Goal: Task Accomplishment & Management: Use online tool/utility

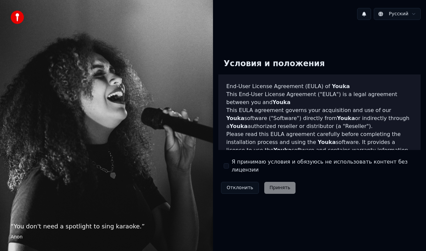
click at [225, 167] on button "Я принимаю условия и обязуюсь не использовать контент без лицензии" at bounding box center [226, 165] width 5 height 5
click at [278, 184] on button "Принять" at bounding box center [280, 188] width 32 height 12
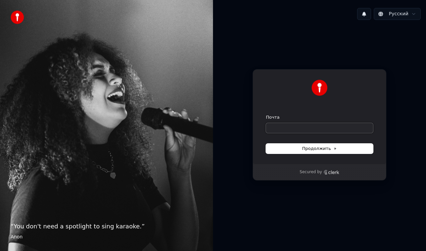
click at [298, 126] on input "Почта" at bounding box center [319, 128] width 107 height 10
click at [330, 153] on button "Продолжить" at bounding box center [319, 149] width 107 height 10
type input "**********"
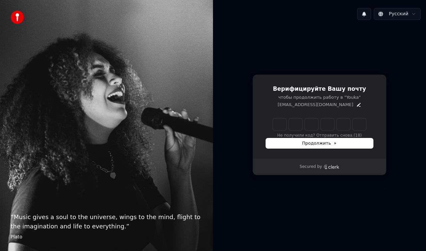
click at [277, 127] on input "Enter verification code" at bounding box center [319, 124] width 93 height 12
type input "******"
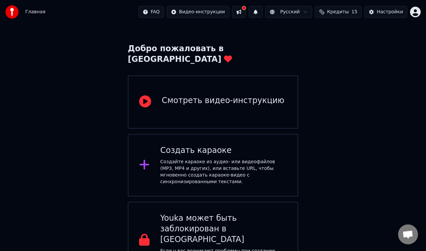
scroll to position [18, 0]
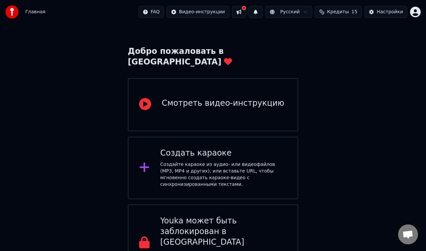
click at [226, 164] on div "Создайте караоке из аудио- или видеофайлов (MP3, MP4 и других), или вставьте UR…" at bounding box center [223, 174] width 127 height 27
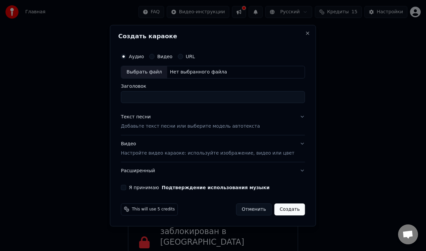
click at [199, 128] on p "Добавьте текст песни или выберите модель автотекста" at bounding box center [190, 126] width 139 height 7
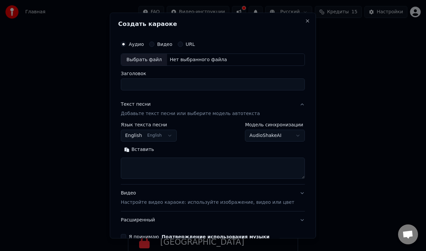
click at [170, 135] on button "English English" at bounding box center [149, 136] width 56 height 12
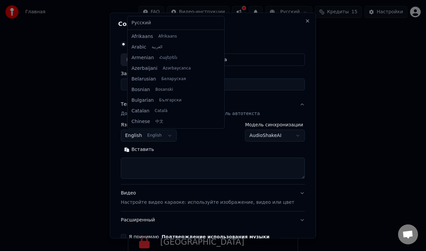
scroll to position [53, 0]
select select "**"
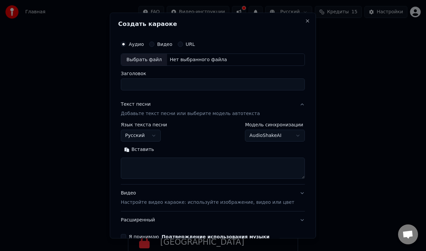
click at [257, 138] on button "AudioShakeAI" at bounding box center [275, 136] width 60 height 12
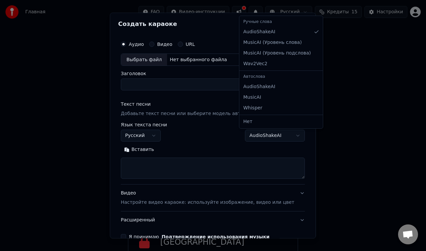
click at [257, 138] on div at bounding box center [213, 125] width 426 height 251
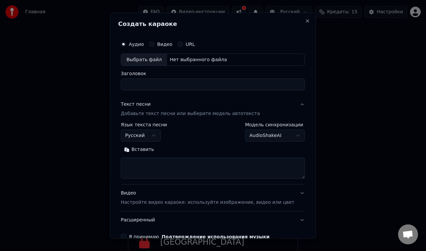
click at [207, 139] on div "**********" at bounding box center [213, 132] width 184 height 19
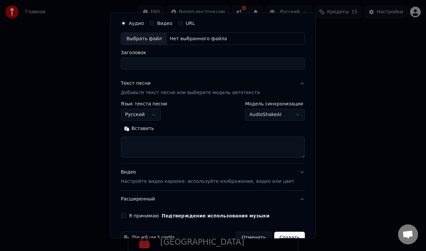
scroll to position [37, 0]
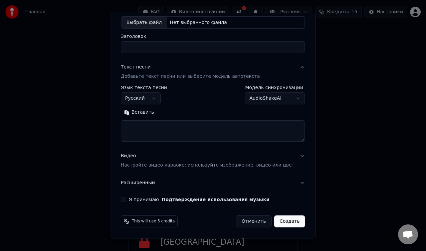
click at [126, 202] on button "Я принимаю Подтверждение использования музыки" at bounding box center [123, 199] width 5 height 5
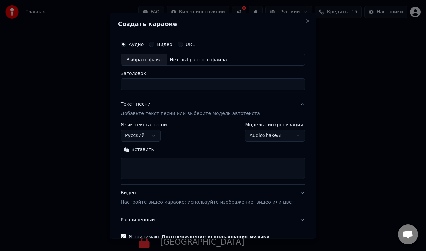
click at [183, 46] on button "URL" at bounding box center [180, 44] width 5 height 5
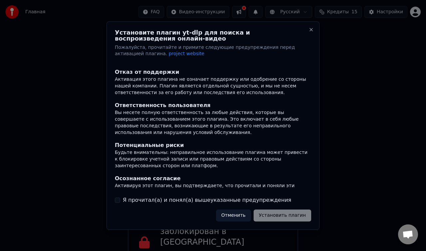
scroll to position [75, 0]
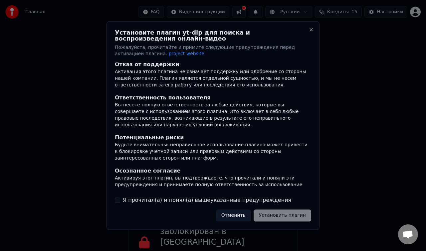
click at [178, 201] on label "Я прочитал(а) и понял(а) вышеуказанные предупреждения" at bounding box center [207, 200] width 168 height 8
click at [120, 201] on button "Я прочитал(а) и понял(а) вышеуказанные предупреждения" at bounding box center [117, 200] width 5 height 5
click at [292, 215] on button "Установить плагин" at bounding box center [283, 216] width 58 height 12
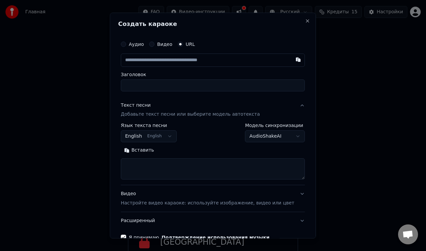
click at [154, 45] on button "Видео" at bounding box center [151, 44] width 5 height 5
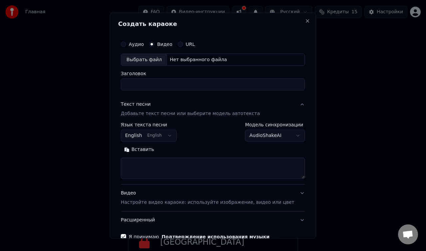
click at [183, 45] on button "URL" at bounding box center [180, 44] width 5 height 5
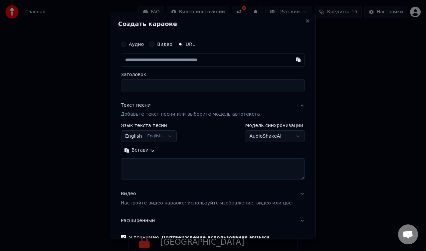
click at [178, 61] on input "text" at bounding box center [213, 60] width 184 height 13
paste input "**********"
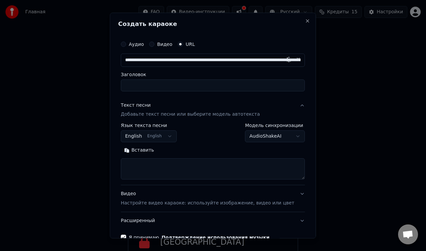
scroll to position [0, 190]
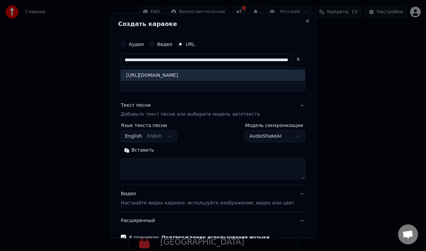
click at [216, 43] on div "Аудио Видео URL" at bounding box center [213, 44] width 184 height 13
type input "**********"
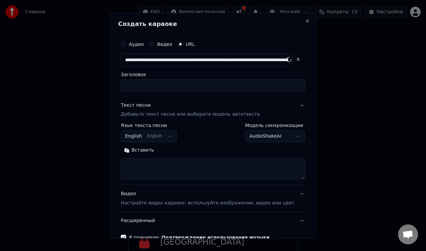
click at [180, 88] on input "Заголовок" at bounding box center [213, 86] width 184 height 12
type input "******"
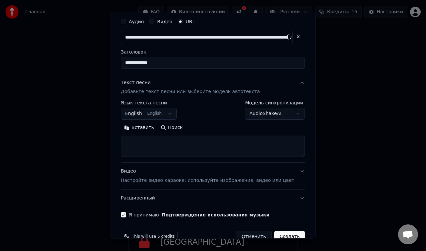
scroll to position [38, 0]
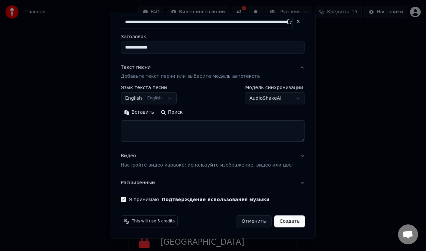
type input "**********"
click at [277, 220] on button "Создать" at bounding box center [289, 222] width 31 height 12
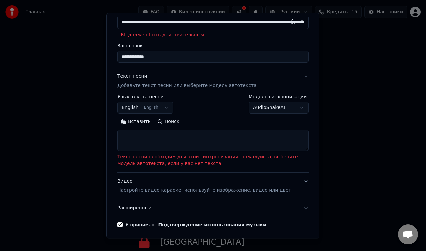
click at [274, 110] on button "AudioShakeAI" at bounding box center [279, 108] width 60 height 12
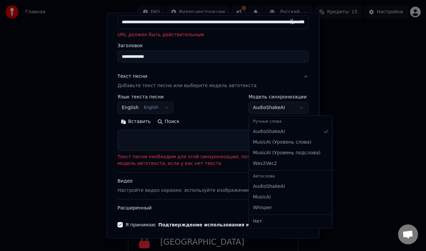
select select "**********"
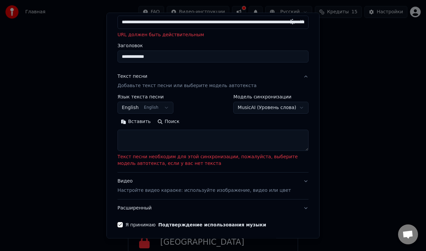
click at [162, 108] on button "English English" at bounding box center [145, 108] width 56 height 12
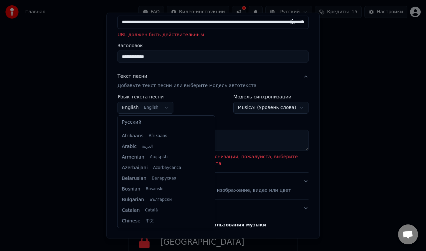
scroll to position [53, 0]
select select "**"
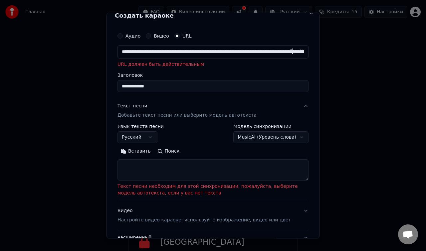
scroll to position [6, 0]
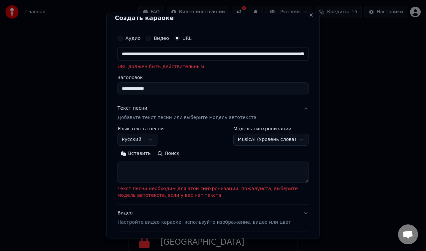
click at [181, 54] on input "**********" at bounding box center [212, 54] width 191 height 13
click at [171, 55] on input "**********" at bounding box center [212, 54] width 191 height 13
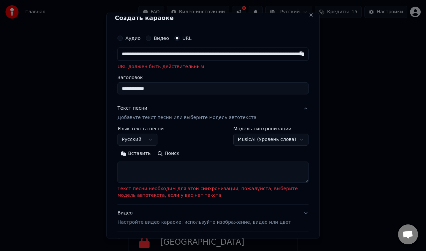
click at [171, 55] on input "**********" at bounding box center [212, 54] width 191 height 13
paste input "text"
type input "**********"
drag, startPoint x: 163, startPoint y: 87, endPoint x: 84, endPoint y: 86, distance: 78.9
click at [84, 86] on body "**********" at bounding box center [213, 131] width 426 height 299
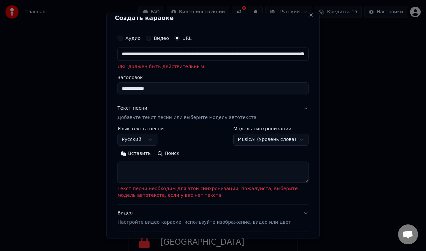
type input "*"
type input "**********"
click at [153, 54] on input "**********" at bounding box center [212, 54] width 191 height 13
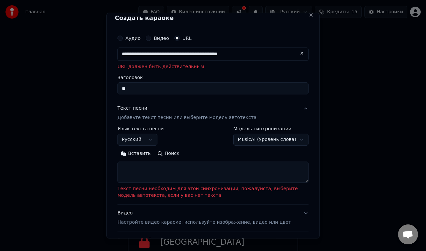
click at [143, 92] on input "**" at bounding box center [212, 89] width 191 height 12
drag, startPoint x: 148, startPoint y: 90, endPoint x: 39, endPoint y: 78, distance: 109.2
click at [39, 78] on body "**********" at bounding box center [213, 131] width 426 height 299
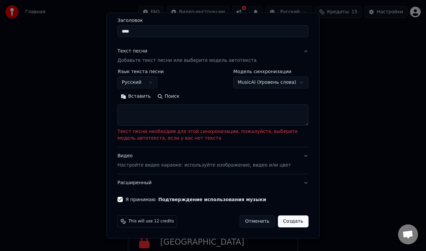
scroll to position [63, 0]
type input "****"
click at [264, 84] on button "MusicAI ( Уровень слова )" at bounding box center [270, 83] width 75 height 12
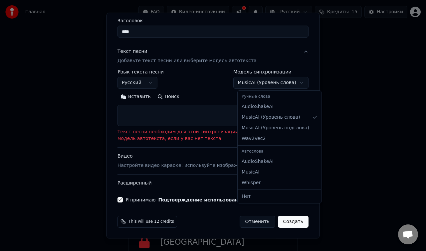
select select "**********"
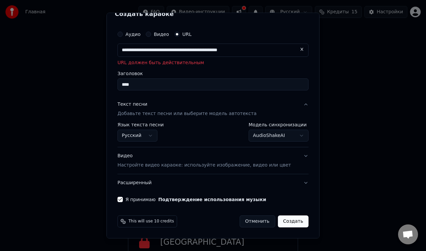
scroll to position [10, 0]
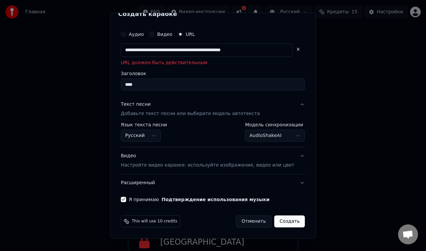
click at [211, 73] on label "Заголовок" at bounding box center [213, 74] width 184 height 5
click at [211, 79] on input "****" at bounding box center [213, 85] width 184 height 12
click at [280, 50] on input "**********" at bounding box center [207, 50] width 172 height 13
click at [264, 70] on div "**********" at bounding box center [213, 59] width 184 height 63
click at [222, 47] on input "**********" at bounding box center [207, 50] width 172 height 13
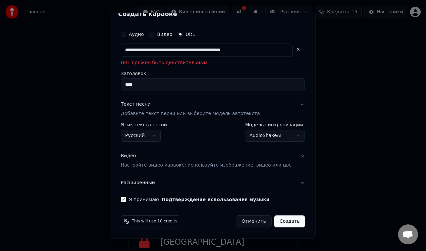
click at [222, 47] on input "**********" at bounding box center [207, 50] width 172 height 13
paste input "*****"
type input "**********"
click at [242, 65] on p "URL должен быть действительным" at bounding box center [213, 63] width 184 height 7
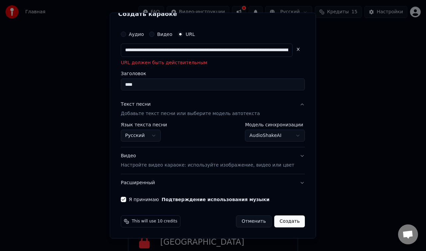
click at [213, 51] on input "**********" at bounding box center [207, 50] width 172 height 13
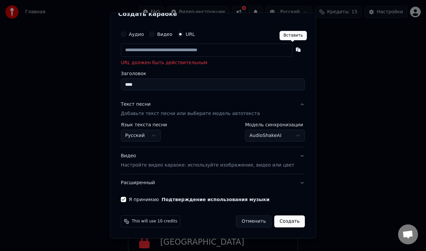
click at [292, 51] on button "button" at bounding box center [298, 50] width 13 height 12
type input "**********"
click at [236, 65] on p "URL должен быть действительным" at bounding box center [213, 63] width 184 height 7
click at [154, 33] on button "Видео" at bounding box center [151, 34] width 5 height 5
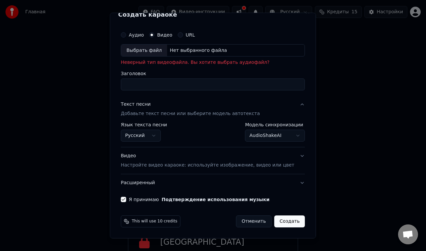
scroll to position [9, 0]
click at [295, 158] on button "Видео Настройте видео караоке: используйте изображение, видео или цвет" at bounding box center [213, 161] width 184 height 27
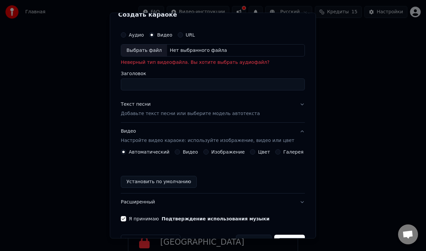
click at [209, 152] on button "Изображение" at bounding box center [205, 152] width 5 height 5
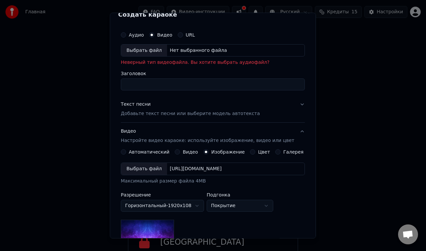
click at [180, 153] on button "Видео" at bounding box center [177, 152] width 5 height 5
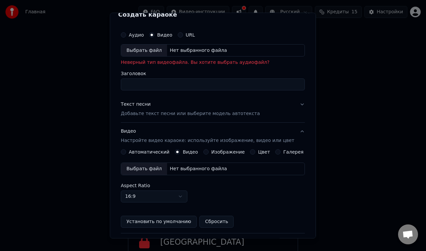
click at [126, 153] on button "Автоматический" at bounding box center [123, 152] width 5 height 5
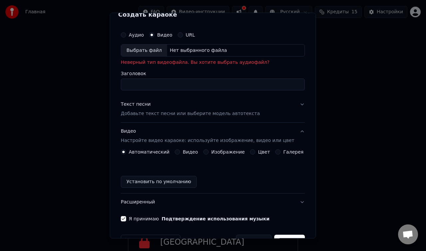
scroll to position [29, 0]
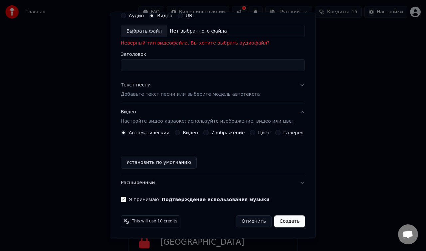
click at [171, 163] on button "Установить по умолчанию" at bounding box center [159, 163] width 76 height 12
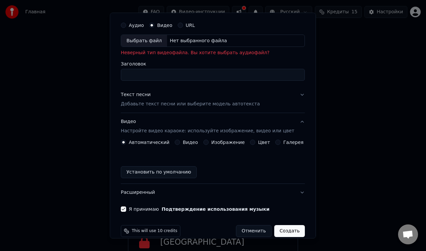
click at [155, 194] on button "Расширенный" at bounding box center [213, 192] width 184 height 17
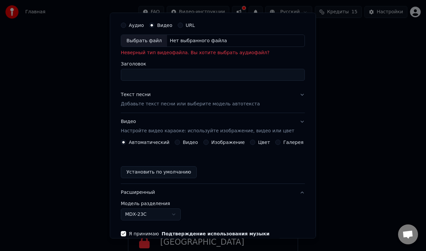
scroll to position [9, 0]
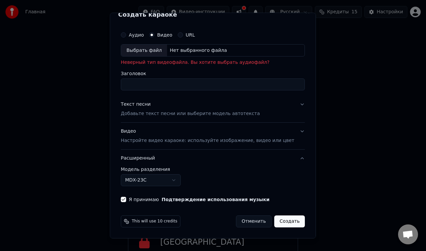
click at [163, 180] on button "MDX-23C" at bounding box center [151, 181] width 60 height 12
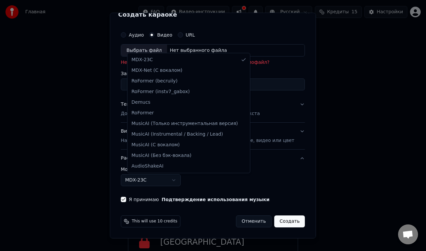
click at [199, 180] on div at bounding box center [213, 125] width 426 height 251
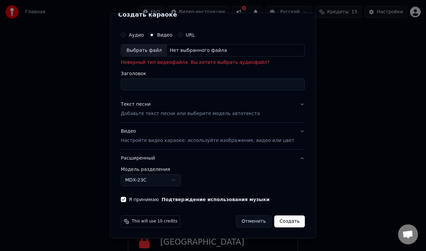
scroll to position [0, 0]
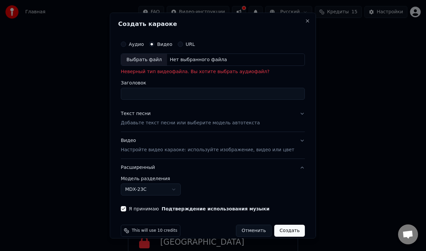
click at [150, 60] on div "Выбрать файл" at bounding box center [144, 60] width 46 height 12
type input "**********"
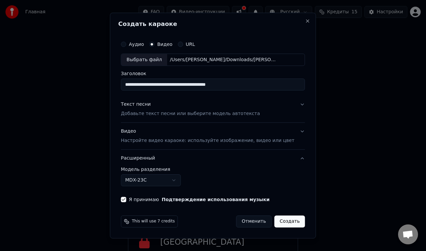
click at [279, 221] on button "Создать" at bounding box center [289, 222] width 31 height 12
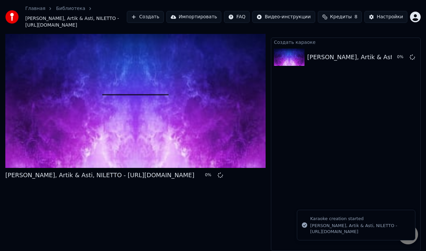
scroll to position [6, 0]
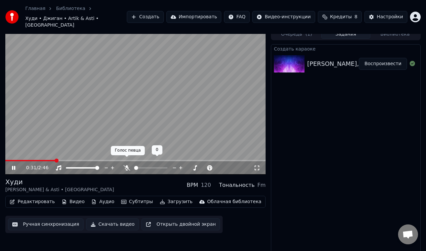
click at [126, 165] on icon at bounding box center [126, 167] width 7 height 5
click at [90, 165] on div at bounding box center [89, 168] width 54 height 7
click at [105, 165] on icon at bounding box center [106, 168] width 6 height 7
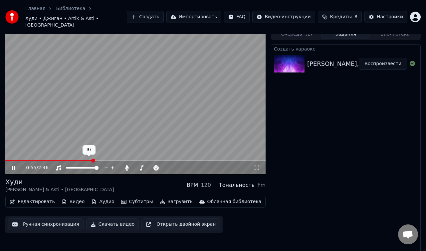
click at [105, 165] on icon at bounding box center [106, 168] width 6 height 7
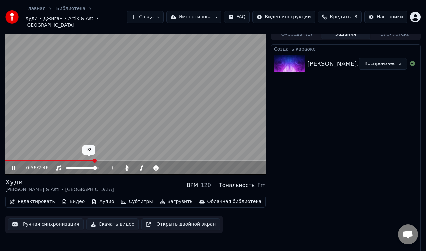
click at [105, 165] on icon at bounding box center [106, 168] width 6 height 7
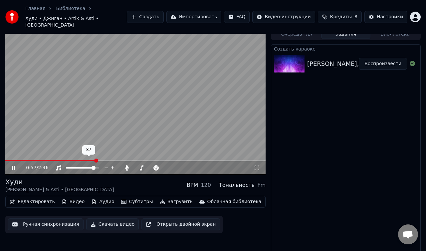
click at [105, 165] on icon at bounding box center [106, 168] width 6 height 7
click at [76, 165] on div at bounding box center [89, 168] width 54 height 7
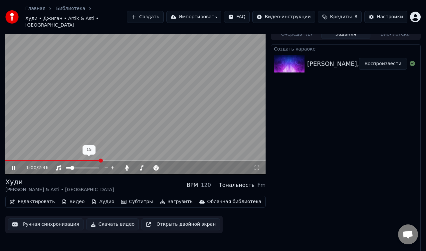
click at [71, 167] on span at bounding box center [68, 167] width 5 height 1
click at [66, 166] on span at bounding box center [68, 168] width 4 height 4
click at [99, 166] on span at bounding box center [97, 168] width 4 height 4
click at [134, 166] on span at bounding box center [136, 168] width 4 height 4
click at [167, 166] on span at bounding box center [165, 168] width 4 height 4
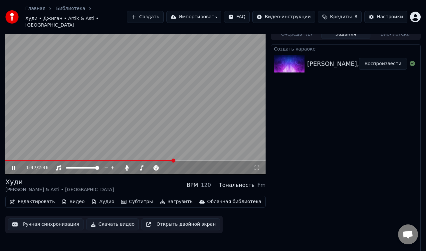
click at [129, 197] on button "Субтитры" at bounding box center [136, 201] width 37 height 9
click at [245, 222] on div "Редактировать Видео Аудио Субтитры Загрузить Облачная библиотека Ручная синхрон…" at bounding box center [135, 214] width 260 height 37
click at [167, 167] on span at bounding box center [150, 167] width 33 height 1
click at [182, 167] on span at bounding box center [165, 167] width 33 height 1
click at [66, 166] on span at bounding box center [68, 168] width 4 height 4
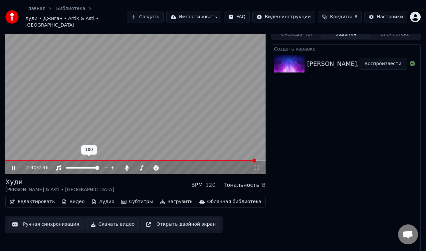
click at [99, 166] on span at bounding box center [97, 168] width 4 height 4
click at [134, 166] on span at bounding box center [136, 168] width 4 height 4
click at [65, 220] on button "Ручная синхронизация" at bounding box center [46, 225] width 76 height 12
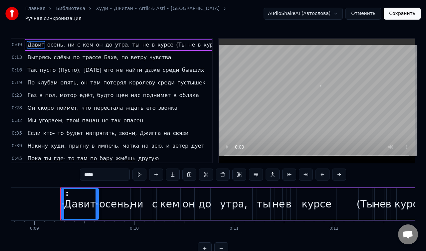
scroll to position [0, 891]
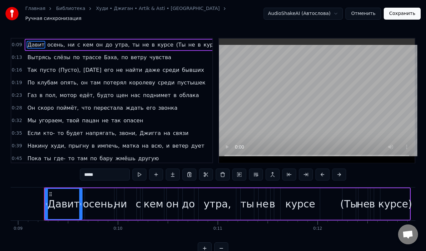
click at [365, 16] on button "Отменить" at bounding box center [363, 14] width 36 height 12
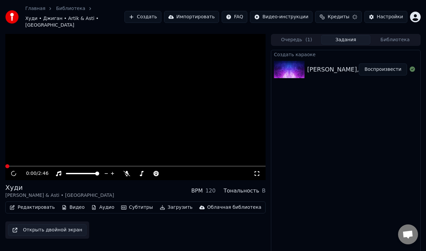
scroll to position [6, 0]
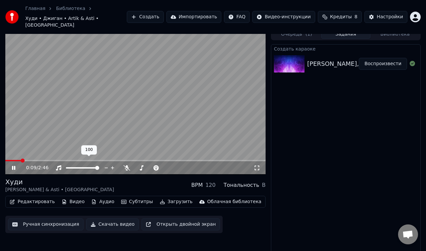
click at [81, 167] on span at bounding box center [82, 167] width 33 height 1
click at [196, 219] on button "Открыть двойной экран" at bounding box center [180, 225] width 79 height 12
click at [167, 166] on span at bounding box center [165, 168] width 4 height 4
click at [258, 165] on icon at bounding box center [257, 167] width 7 height 5
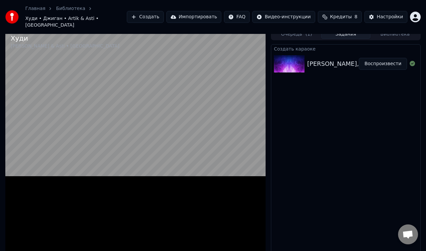
scroll to position [3, 0]
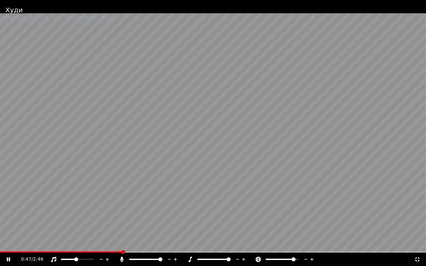
click at [295, 251] on span at bounding box center [293, 260] width 4 height 4
click at [265, 251] on span at bounding box center [267, 260] width 4 height 4
click at [282, 251] on span at bounding box center [283, 260] width 4 height 4
click at [216, 251] on span at bounding box center [214, 260] width 4 height 4
click at [215, 251] on span at bounding box center [214, 260] width 4 height 4
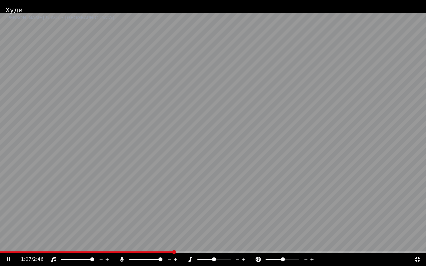
click at [94, 251] on span at bounding box center [92, 260] width 4 height 4
click at [418, 251] on icon at bounding box center [417, 259] width 7 height 5
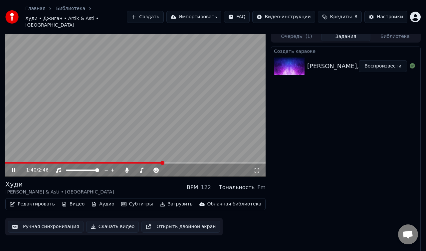
click at [135, 88] on video at bounding box center [135, 104] width 260 height 146
click at [151, 12] on button "Создать" at bounding box center [145, 17] width 37 height 12
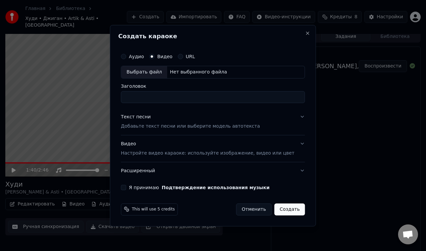
click at [250, 213] on button "Отменить" at bounding box center [254, 209] width 36 height 12
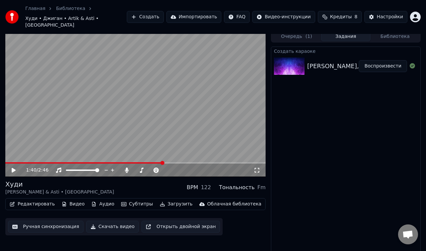
click at [172, 200] on button "Загрузить" at bounding box center [176, 204] width 38 height 9
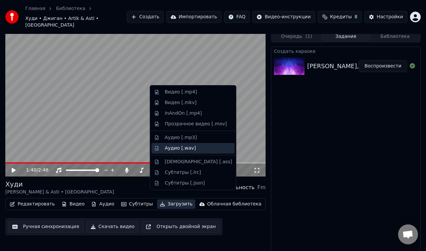
scroll to position [6, 0]
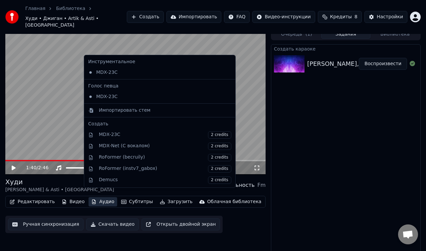
click at [297, 143] on div "Создать караоке [PERSON_NAME], Artik & Asti, NILETTO - [URL][DOMAIN_NAME] Воспр…" at bounding box center [346, 151] width 150 height 214
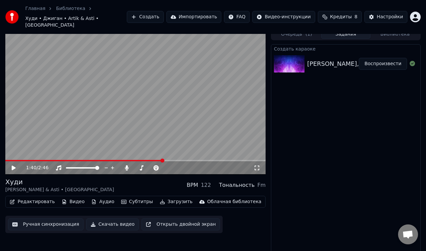
click at [154, 11] on button "Создать" at bounding box center [145, 17] width 37 height 12
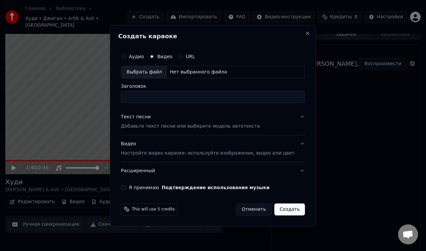
click at [164, 57] on label "Видео" at bounding box center [164, 56] width 15 height 5
click at [154, 57] on button "Видео" at bounding box center [151, 56] width 5 height 5
click at [157, 71] on div "Выбрать файл" at bounding box center [144, 72] width 46 height 12
click at [204, 100] on input "**********" at bounding box center [213, 97] width 184 height 12
drag, startPoint x: 210, startPoint y: 97, endPoint x: 77, endPoint y: 84, distance: 134.1
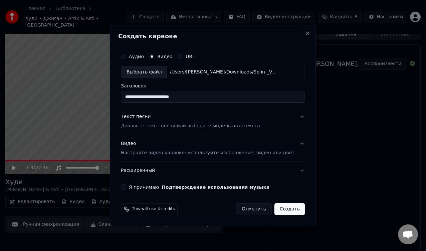
click at [77, 84] on body "**********" at bounding box center [213, 119] width 426 height 251
type input "**********"
click at [126, 190] on button "Я принимаю Подтверждение использования музыки" at bounding box center [123, 187] width 5 height 5
click at [158, 154] on p "Настройте видео караоке: используйте изображение, видео или цвет" at bounding box center [207, 153] width 173 height 7
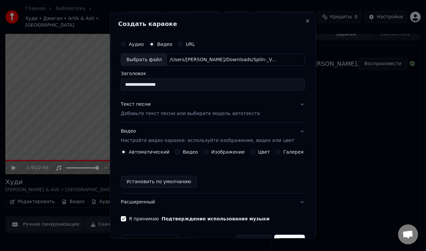
click at [209, 152] on button "Изображение" at bounding box center [205, 152] width 5 height 5
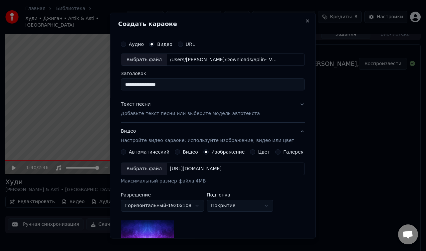
click at [155, 169] on div "Выбрать файл" at bounding box center [144, 169] width 46 height 12
click at [126, 152] on button "Автоматический" at bounding box center [123, 152] width 5 height 5
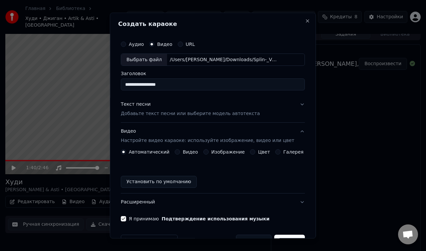
scroll to position [19, 0]
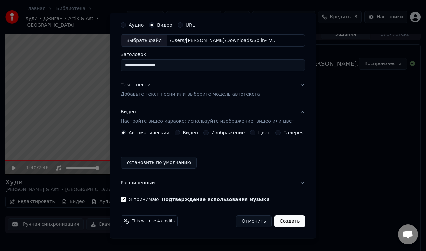
click at [288, 224] on button "Создать" at bounding box center [289, 222] width 31 height 12
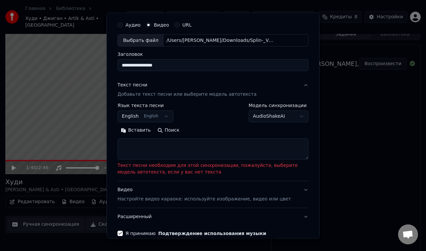
click at [145, 118] on button "English English" at bounding box center [145, 117] width 56 height 12
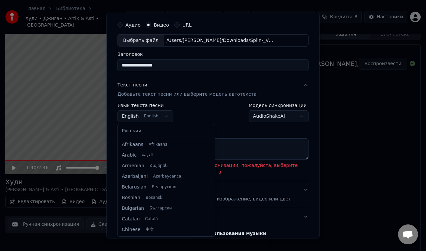
scroll to position [53, 0]
select select "**"
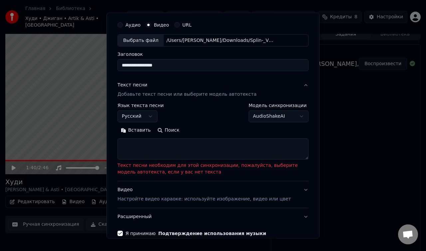
click at [273, 118] on button "AudioShakeAI" at bounding box center [279, 117] width 60 height 12
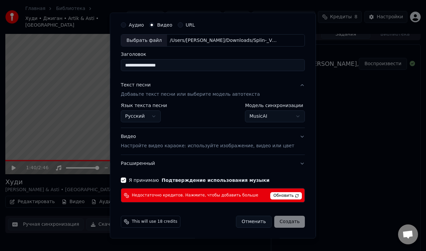
scroll to position [0, 0]
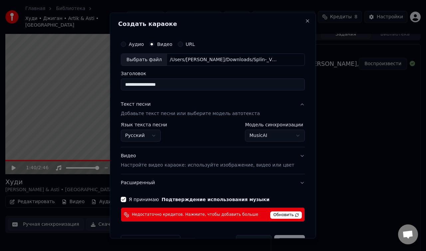
click at [269, 134] on button "MusicAI" at bounding box center [275, 136] width 60 height 12
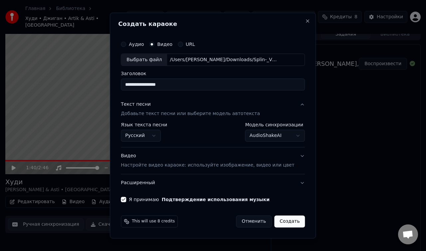
click at [281, 218] on button "Создать" at bounding box center [289, 222] width 31 height 12
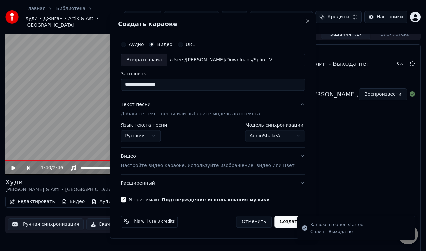
select select "**********"
select select
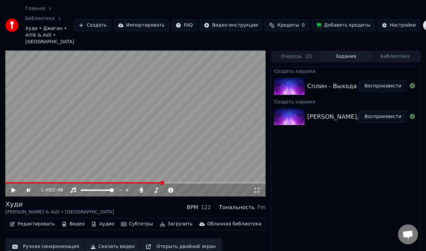
click at [322, 82] on div "Сплин - Выхода нет" at bounding box center [338, 86] width 63 height 9
click at [307, 82] on div "Сплин - Выхода нет" at bounding box center [338, 86] width 63 height 9
click at [290, 80] on img at bounding box center [289, 86] width 31 height 17
click at [49, 19] on link "Библиотека" at bounding box center [39, 18] width 29 height 7
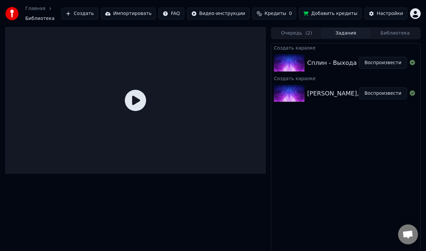
click at [284, 66] on img at bounding box center [289, 62] width 31 height 17
click at [125, 105] on icon at bounding box center [135, 100] width 21 height 21
click at [139, 105] on icon at bounding box center [135, 100] width 21 height 21
click at [132, 99] on icon at bounding box center [135, 100] width 21 height 21
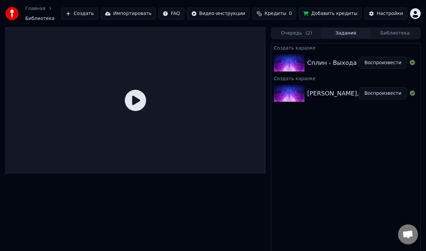
click at [40, 9] on link "Главная" at bounding box center [35, 8] width 20 height 7
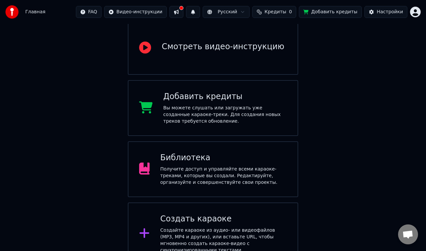
scroll to position [96, 0]
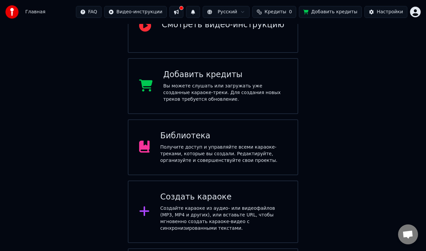
click at [206, 144] on div "Получите доступ и управляйте всеми караоке-треками, которые вы создали. Редакти…" at bounding box center [223, 154] width 127 height 20
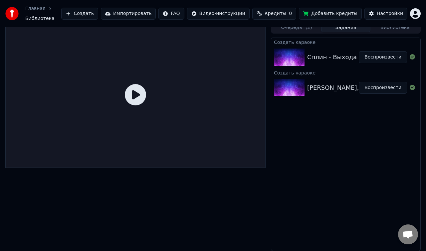
scroll to position [6, 0]
click at [298, 58] on img at bounding box center [289, 57] width 31 height 17
click at [376, 56] on button "Воспроизвести" at bounding box center [383, 57] width 48 height 12
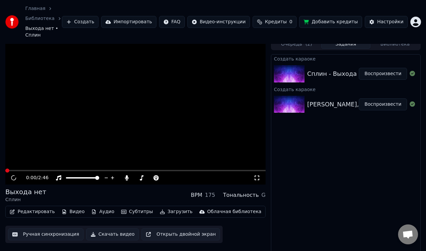
scroll to position [16, 0]
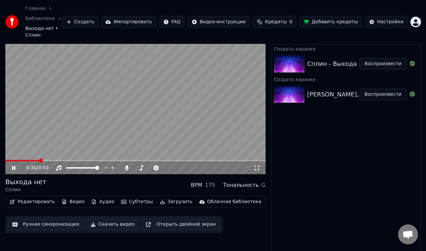
click at [257, 165] on icon at bounding box center [257, 167] width 7 height 5
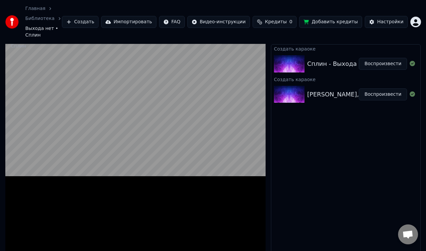
scroll to position [13, 0]
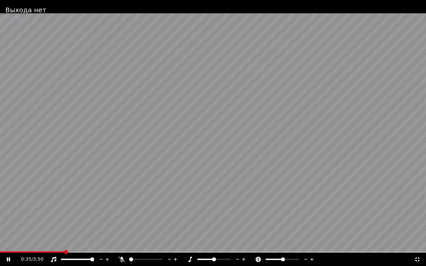
click at [129, 251] on span at bounding box center [131, 260] width 4 height 4
click at [137, 251] on span at bounding box center [137, 260] width 4 height 4
click at [162, 251] on span at bounding box center [160, 260] width 4 height 4
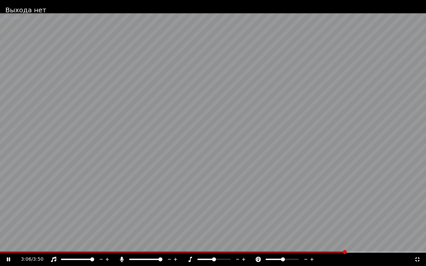
click at [145, 251] on div at bounding box center [152, 259] width 54 height 7
click at [143, 251] on span at bounding box center [143, 260] width 4 height 4
click at [147, 251] on span at bounding box center [147, 260] width 4 height 4
click at [416, 251] on icon at bounding box center [417, 259] width 5 height 5
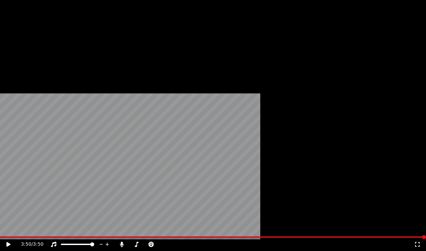
click at [75, 63] on button "Видео" at bounding box center [73, 57] width 29 height 9
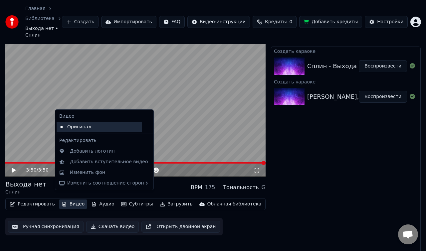
click at [79, 126] on div "Оригинал" at bounding box center [100, 127] width 86 height 11
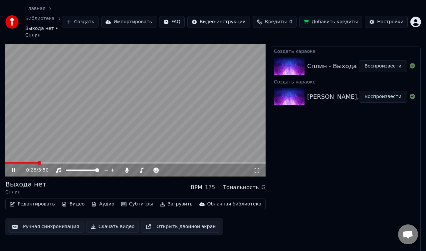
click at [69, 200] on button "Видео" at bounding box center [73, 204] width 29 height 9
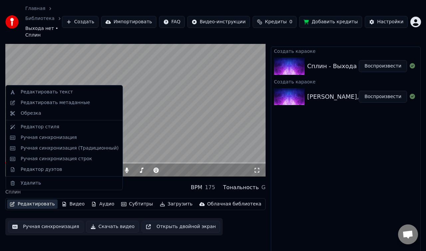
click at [158, 82] on video at bounding box center [135, 104] width 260 height 146
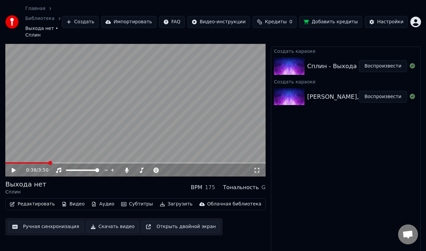
click at [74, 200] on button "Видео" at bounding box center [73, 204] width 29 height 9
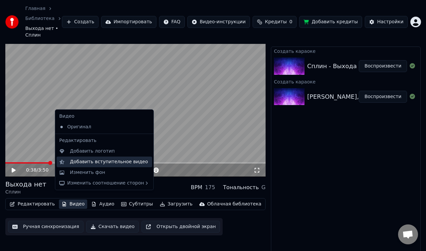
click at [91, 161] on div "Добавить вступительное видео" at bounding box center [109, 162] width 78 height 7
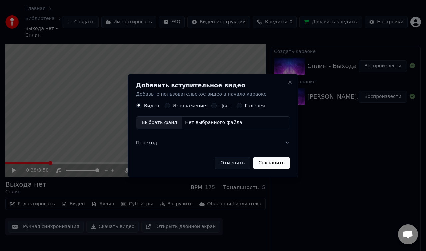
click at [223, 163] on button "Отменить" at bounding box center [233, 163] width 36 height 12
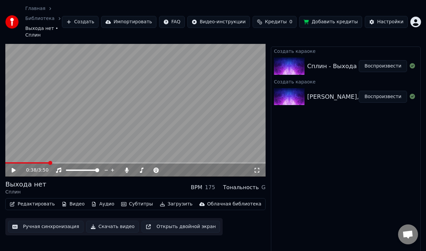
click at [74, 200] on button "Видео" at bounding box center [73, 204] width 29 height 9
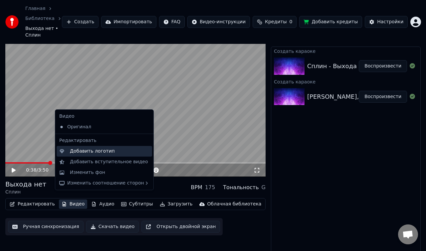
click at [89, 153] on div "Добавить логотип" at bounding box center [92, 151] width 45 height 7
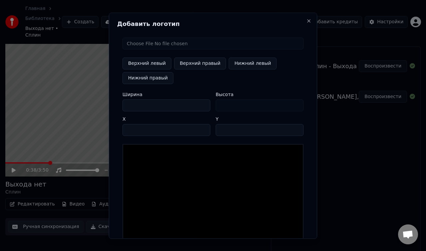
click at [178, 43] on input "file" at bounding box center [212, 44] width 181 height 12
type input "**********"
type input "**"
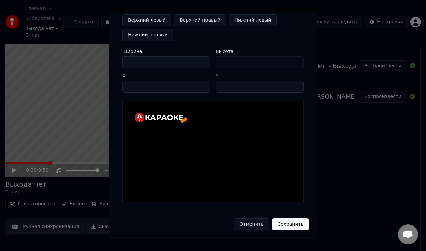
click at [283, 228] on button "Сохранить" at bounding box center [290, 225] width 37 height 12
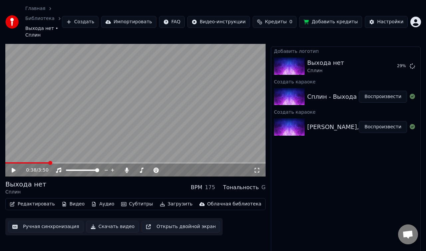
click at [131, 200] on button "Субтитры" at bounding box center [136, 204] width 37 height 9
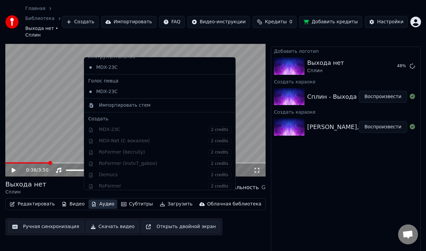
scroll to position [5, 0]
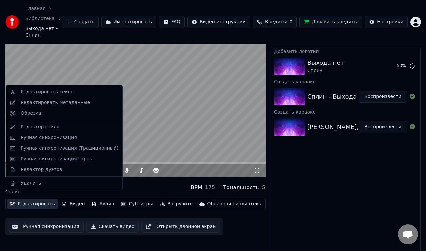
click at [300, 219] on div "Добавить логотип Выхода нет Сплин 53 % Создать караоке Сплин - Выхода нет Воспр…" at bounding box center [346, 154] width 150 height 214
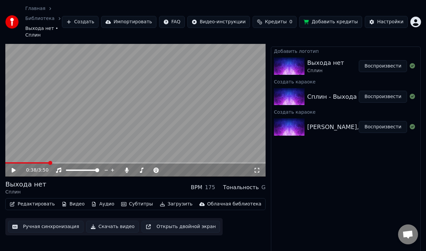
click at [16, 168] on icon at bounding box center [18, 170] width 15 height 5
click at [334, 60] on div "Выхода нет" at bounding box center [325, 62] width 37 height 9
click at [376, 60] on button "Воспроизвести" at bounding box center [383, 66] width 48 height 12
click at [69, 170] on span at bounding box center [82, 170] width 33 height 1
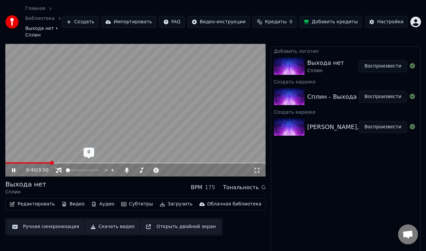
click at [66, 168] on span at bounding box center [68, 170] width 4 height 4
click at [99, 168] on span at bounding box center [97, 170] width 4 height 4
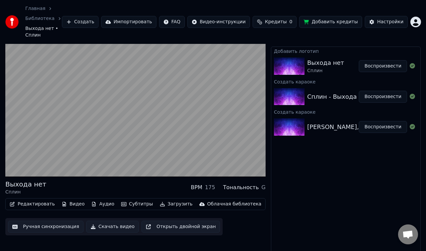
click at [42, 200] on button "Редактировать" at bounding box center [32, 204] width 51 height 9
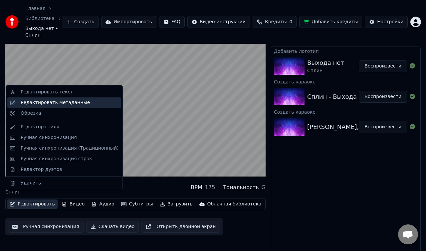
click at [58, 105] on div "Редактировать метаданные" at bounding box center [55, 102] width 69 height 7
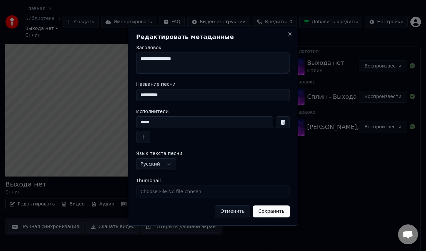
click at [232, 214] on button "Отменить" at bounding box center [233, 212] width 36 height 12
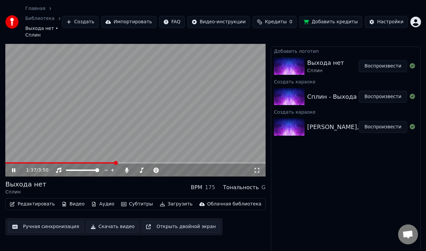
click at [67, 200] on button "Видео" at bounding box center [73, 204] width 29 height 9
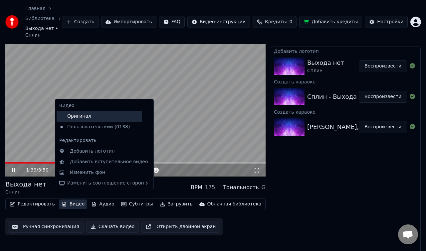
click at [87, 117] on div "Оригинал" at bounding box center [100, 116] width 86 height 11
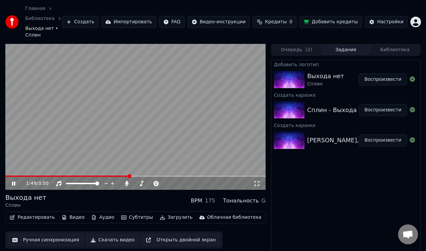
click at [382, 74] on button "Воспроизвести" at bounding box center [383, 80] width 48 height 12
click at [72, 213] on button "Видео" at bounding box center [73, 217] width 29 height 9
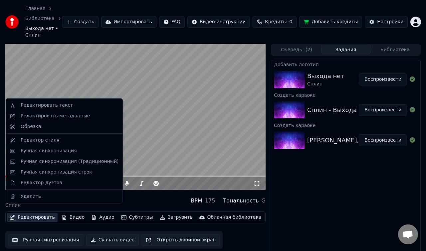
click at [37, 213] on button "Редактировать" at bounding box center [32, 217] width 51 height 9
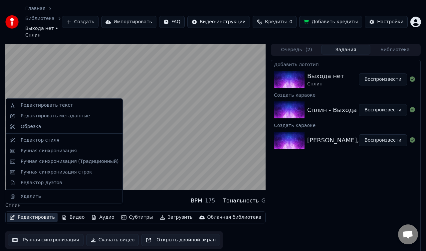
click at [37, 213] on button "Редактировать" at bounding box center [32, 217] width 51 height 9
click at [47, 140] on div "Редактор стиля" at bounding box center [40, 140] width 39 height 7
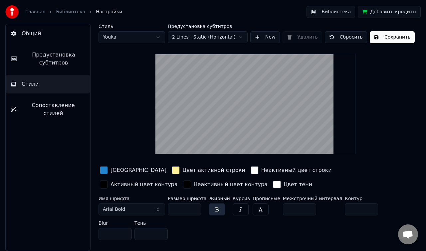
click at [158, 210] on button "Arial Bold" at bounding box center [131, 210] width 67 height 12
click at [150, 208] on button "Arial Bold" at bounding box center [131, 210] width 67 height 12
click at [115, 210] on span "Arial Bold" at bounding box center [114, 209] width 22 height 7
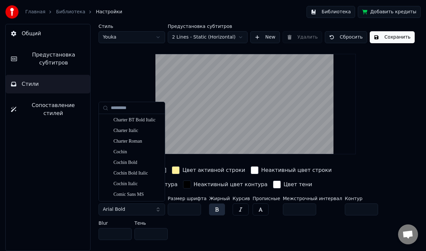
scroll to position [1394, 0]
click at [129, 109] on input "text" at bounding box center [136, 107] width 50 height 13
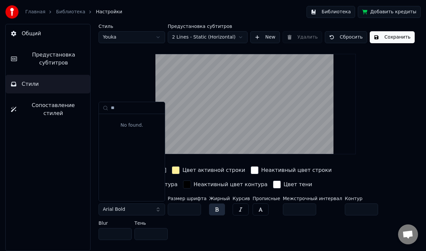
type input "*"
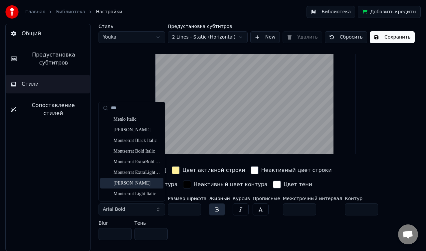
scroll to position [128, 0]
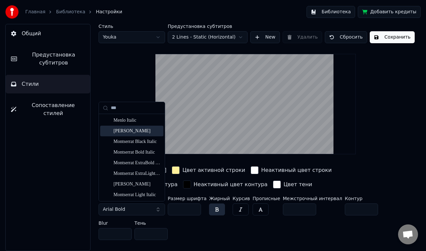
type input "***"
click at [139, 128] on div "[PERSON_NAME]" at bounding box center [136, 131] width 47 height 7
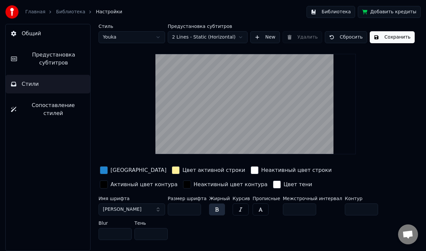
click at [391, 35] on button "Сохранить" at bounding box center [392, 37] width 45 height 12
click at [387, 41] on button "Готово" at bounding box center [388, 37] width 36 height 12
click at [56, 103] on span "Сопоставление стилей" at bounding box center [53, 109] width 63 height 16
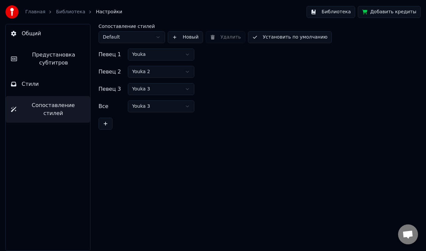
click at [46, 86] on button "Стили" at bounding box center [48, 84] width 85 height 19
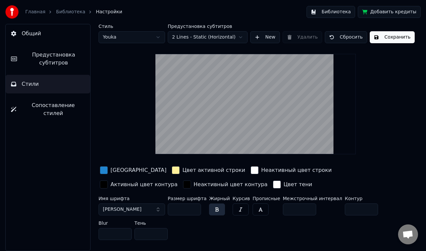
click at [395, 41] on button "Сохранить" at bounding box center [392, 37] width 45 height 12
click at [388, 36] on button "Готово" at bounding box center [388, 37] width 36 height 12
click at [405, 233] on span "Открытый чат" at bounding box center [407, 235] width 11 height 9
click at [406, 238] on span "Открытый чат" at bounding box center [407, 235] width 11 height 9
click at [127, 34] on html "Главная Библиотека Настройки Библиотека Добавить кредиты Общий Предустановка су…" at bounding box center [213, 125] width 426 height 251
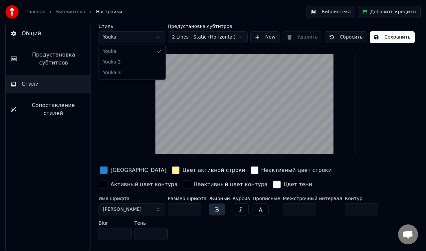
click at [127, 37] on html "Главная Библиотека Настройки Библиотека Добавить кредиты Общий Предустановка су…" at bounding box center [213, 125] width 426 height 251
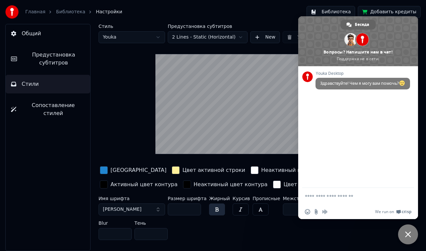
scroll to position [0, 0]
click at [410, 227] on span "Закрыть чат" at bounding box center [408, 235] width 20 height 20
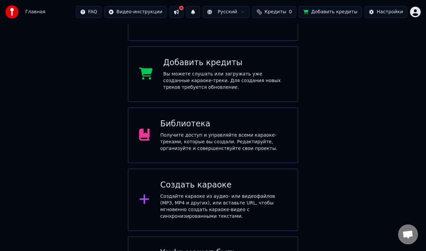
click at [180, 134] on div "Получите доступ и управляйте всеми караоке-треками, которые вы создали. Редакти…" at bounding box center [223, 142] width 127 height 20
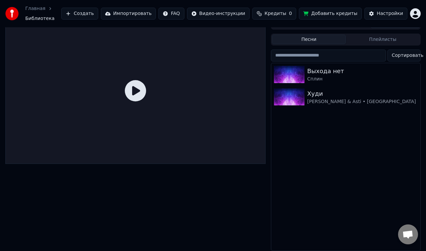
scroll to position [10, 0]
click at [350, 77] on div "Сплин" at bounding box center [359, 79] width 104 height 7
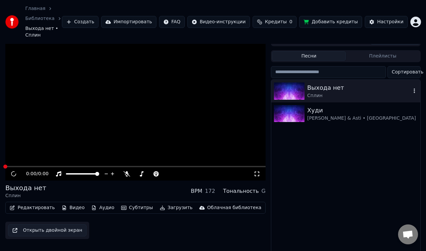
scroll to position [20, 0]
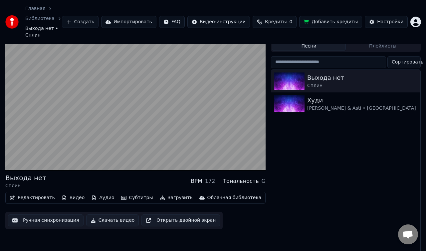
click at [75, 193] on button "Видео" at bounding box center [73, 197] width 29 height 9
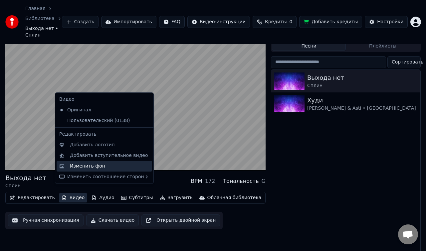
click at [91, 165] on div "Изменить фон" at bounding box center [87, 166] width 35 height 7
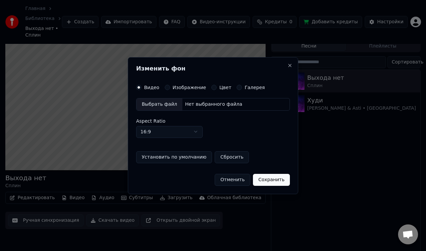
click at [236, 90] on div "Видео Изображение Цвет Галерея Выбрать файл Нет выбранного файла Aspect Ratio 1…" at bounding box center [213, 124] width 154 height 79
click at [237, 87] on button "Галерея" at bounding box center [239, 87] width 5 height 5
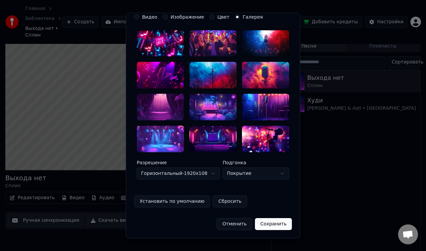
scroll to position [0, 0]
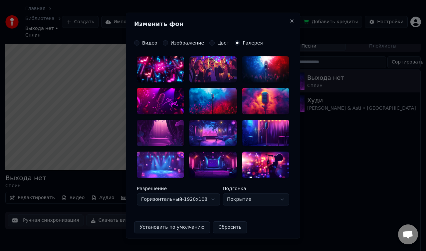
click at [211, 45] on div "Цвет" at bounding box center [219, 42] width 20 height 5
click at [206, 43] on div "Видео Изображение Цвет Галерея" at bounding box center [198, 42] width 129 height 5
click at [210, 43] on button "Цвет" at bounding box center [211, 42] width 5 height 5
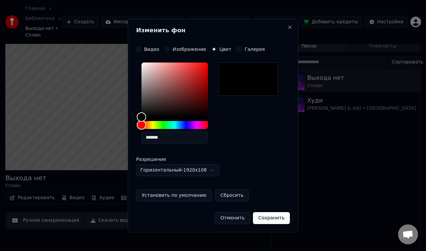
click at [167, 49] on button "Изображение" at bounding box center [167, 49] width 5 height 5
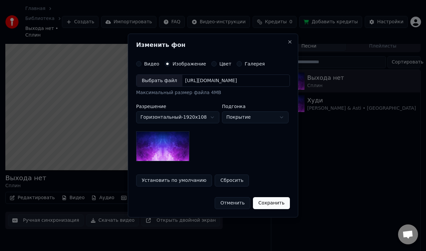
click at [263, 204] on button "Сохранить" at bounding box center [271, 203] width 37 height 12
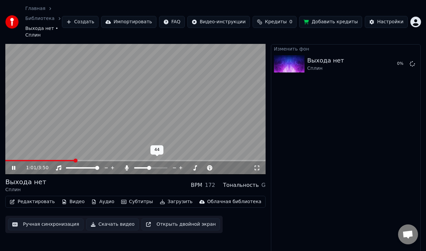
click at [149, 166] on span at bounding box center [149, 168] width 4 height 4
click at [163, 166] on span at bounding box center [161, 168] width 4 height 4
click at [65, 160] on span at bounding box center [44, 160] width 79 height 1
click at [175, 199] on button "Загрузить" at bounding box center [176, 201] width 38 height 9
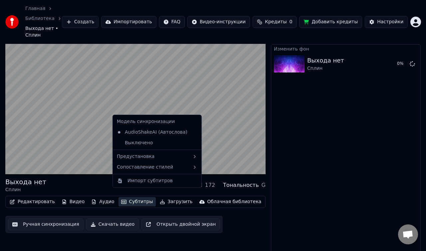
click at [226, 227] on div "Выхода нет Сплин BPM 172 Тональность G Редактировать Видео Аудио Субтитры Загру…" at bounding box center [135, 143] width 260 height 230
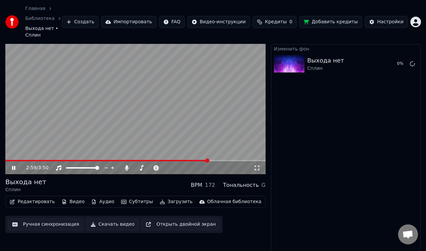
click at [130, 115] on video at bounding box center [135, 101] width 260 height 146
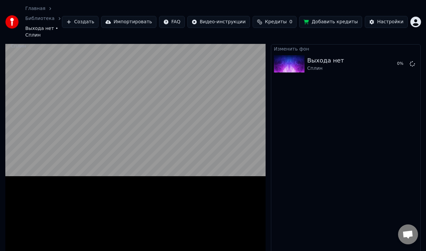
scroll to position [13, 0]
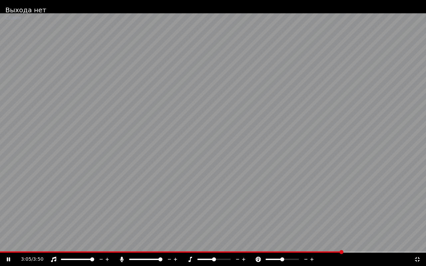
click at [417, 251] on icon at bounding box center [417, 259] width 7 height 5
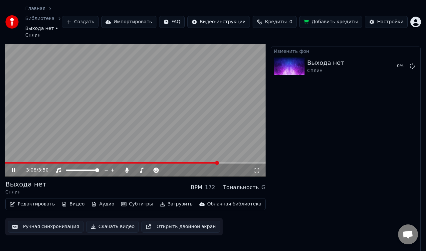
click at [12, 168] on icon at bounding box center [13, 170] width 3 height 4
click at [41, 16] on link "Библиотека" at bounding box center [39, 18] width 29 height 7
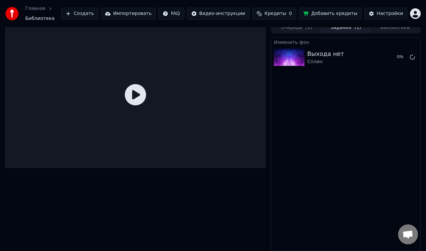
scroll to position [3, 0]
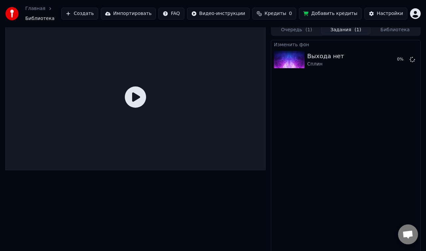
click at [44, 18] on span "Библиотека" at bounding box center [39, 18] width 29 height 7
click at [413, 59] on icon at bounding box center [412, 59] width 5 height 5
click at [296, 32] on button "Очередь ( 1 )" at bounding box center [296, 30] width 49 height 10
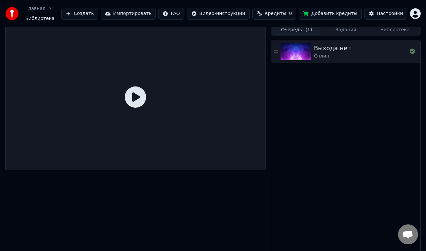
click at [391, 28] on button "Библиотека" at bounding box center [394, 30] width 49 height 10
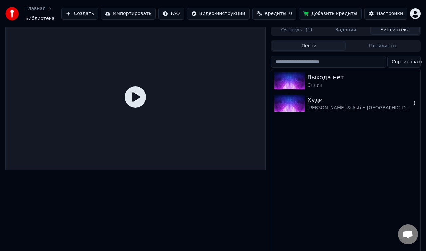
click at [317, 100] on div "Худи" at bounding box center [359, 99] width 104 height 9
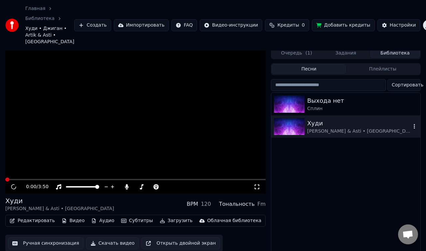
scroll to position [20, 0]
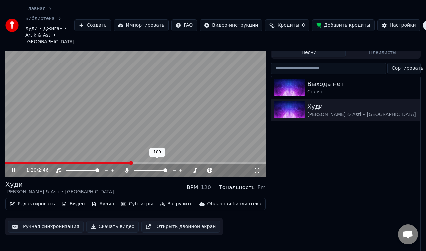
click at [143, 170] on span at bounding box center [150, 170] width 33 height 1
click at [134, 168] on span at bounding box center [136, 170] width 4 height 4
click at [149, 167] on div at bounding box center [157, 170] width 54 height 7
click at [144, 168] on span at bounding box center [145, 170] width 4 height 4
click at [151, 168] on span at bounding box center [151, 170] width 4 height 4
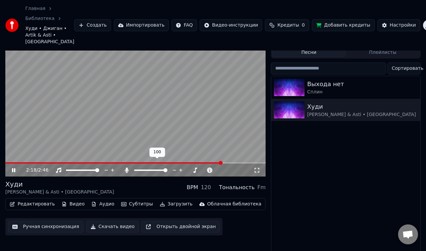
click at [167, 168] on span at bounding box center [165, 170] width 4 height 4
click at [142, 170] on span at bounding box center [138, 170] width 8 height 1
click at [144, 168] on span at bounding box center [145, 170] width 4 height 4
click at [69, 200] on button "Видео" at bounding box center [73, 204] width 29 height 9
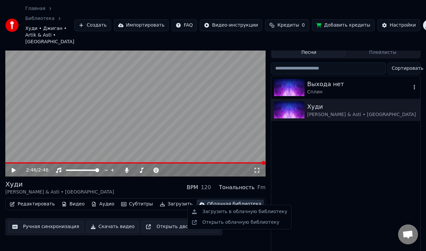
click at [335, 89] on div "Сплин" at bounding box center [359, 92] width 104 height 7
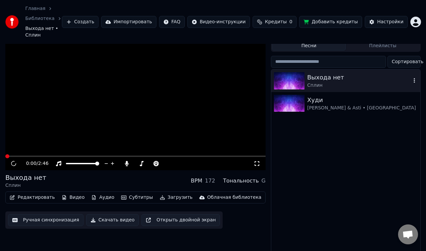
scroll to position [13, 0]
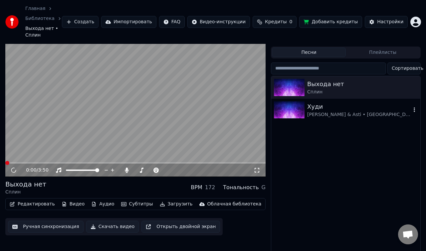
click at [327, 111] on div "[PERSON_NAME] & Asti • [GEOGRAPHIC_DATA]" at bounding box center [359, 114] width 104 height 7
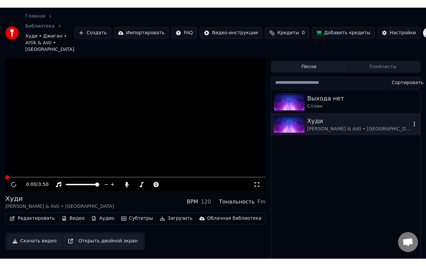
scroll to position [20, 0]
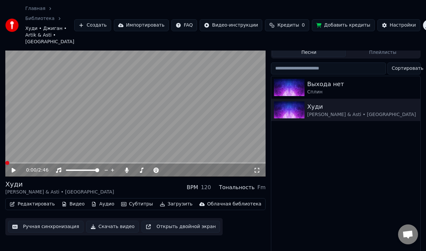
click at [13, 168] on icon at bounding box center [14, 170] width 4 height 5
click at [13, 168] on icon at bounding box center [18, 170] width 15 height 5
click at [13, 168] on icon at bounding box center [14, 170] width 4 height 5
click at [5, 161] on span at bounding box center [7, 163] width 4 height 4
click at [167, 168] on span at bounding box center [165, 170] width 4 height 4
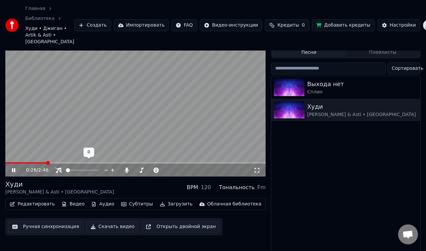
click at [66, 168] on span at bounding box center [68, 170] width 4 height 4
click at [99, 168] on span at bounding box center [97, 170] width 4 height 4
click at [257, 168] on icon at bounding box center [257, 170] width 7 height 5
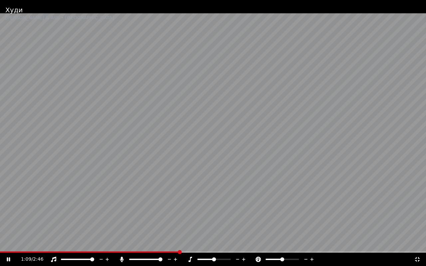
click at [418, 251] on icon at bounding box center [417, 259] width 7 height 5
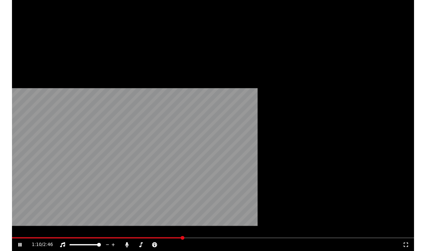
scroll to position [23, 0]
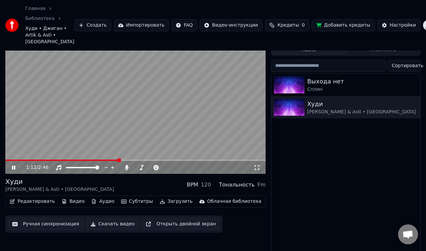
click at [95, 76] on video at bounding box center [135, 101] width 260 height 146
click at [380, 26] on button "Настройки" at bounding box center [398, 25] width 43 height 12
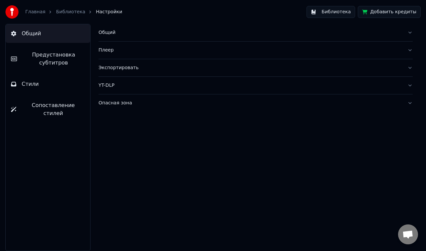
click at [40, 14] on link "Главная" at bounding box center [35, 12] width 20 height 7
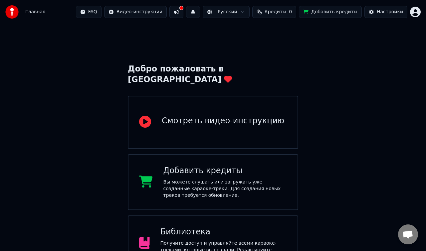
click at [36, 14] on span "Главная" at bounding box center [35, 12] width 20 height 7
click at [137, 16] on html "Главная FAQ Видео-инструкции Русский Кредиты 0 Добавить кредиты Настройки Добро…" at bounding box center [213, 211] width 426 height 422
click at [143, 11] on html "Главная FAQ Видео-инструкции Русский Кредиты 0 Добавить кредиты Настройки Добро…" at bounding box center [213, 211] width 426 height 422
click at [356, 209] on html "Главная FAQ Видео-инструкции Русский Кредиты 0 Добавить кредиты Настройки Добро…" at bounding box center [213, 211] width 426 height 422
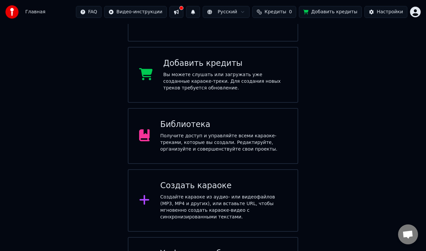
scroll to position [143, 0]
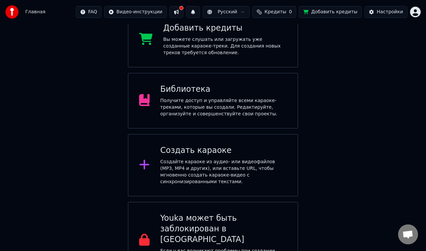
click at [230, 159] on div "Создайте караоке из аудио- или видеофайлов (MP3, MP4 и других), или вставьте UR…" at bounding box center [223, 172] width 127 height 27
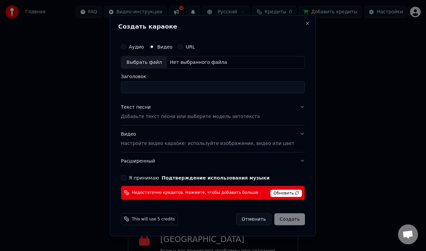
click at [265, 162] on button "Расширенный" at bounding box center [213, 160] width 184 height 17
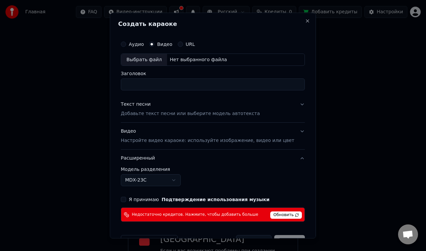
click at [265, 162] on button "Расширенный" at bounding box center [213, 158] width 184 height 17
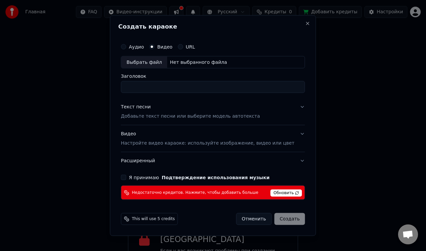
click at [277, 193] on span "Обновить" at bounding box center [286, 193] width 32 height 7
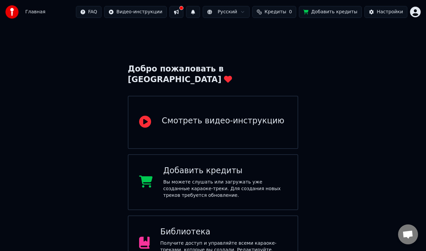
click at [416, 16] on html "Главная FAQ Видео-инструкции Русский Кредиты 0 Добавить кредиты Настройки Добро…" at bounding box center [213, 211] width 426 height 422
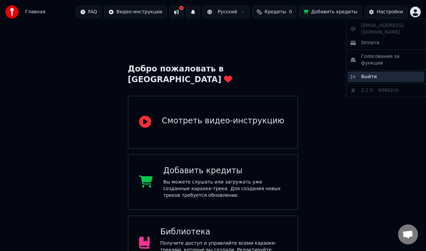
click at [372, 74] on span "Выйти" at bounding box center [369, 77] width 16 height 7
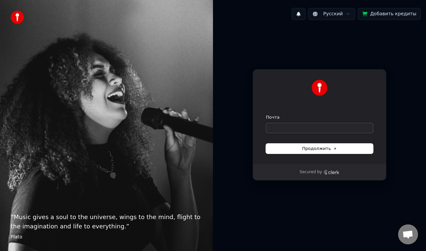
click at [306, 128] on input "Почта" at bounding box center [319, 128] width 107 height 10
type input "*"
click at [331, 148] on span "Продолжить" at bounding box center [319, 149] width 35 height 6
type input "**********"
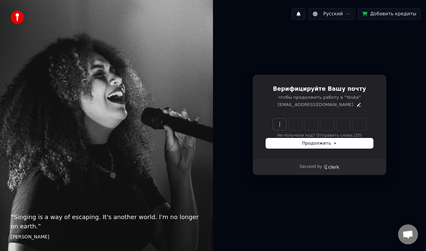
click at [278, 124] on input "Enter verification code" at bounding box center [326, 124] width 106 height 12
type input "******"
